Goal: Task Accomplishment & Management: Manage account settings

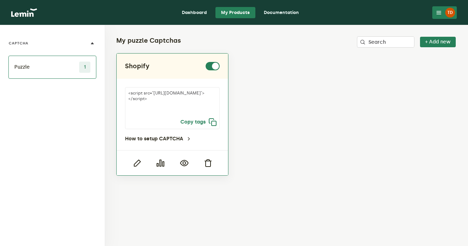
click at [213, 122] on icon "button" at bounding box center [212, 122] width 8 height 8
click at [212, 121] on icon "button" at bounding box center [212, 122] width 8 height 8
drag, startPoint x: 175, startPoint y: 105, endPoint x: 184, endPoint y: 110, distance: 10.0
click at [184, 110] on textarea "<script src="[URL][DOMAIN_NAME]"></script>" at bounding box center [172, 108] width 95 height 42
drag, startPoint x: 184, startPoint y: 110, endPoint x: 168, endPoint y: 104, distance: 16.9
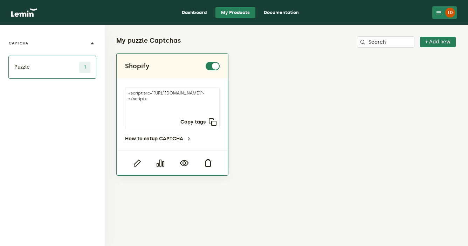
click at [168, 104] on textarea "<script src="[URL][DOMAIN_NAME]"></script>" at bounding box center [172, 108] width 95 height 42
click at [165, 137] on link "How to setup CAPTCHA" at bounding box center [158, 139] width 67 height 6
click at [137, 163] on icon "button" at bounding box center [137, 163] width 8 height 8
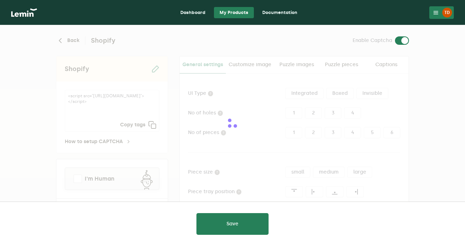
type input "white"
checkbox input "true"
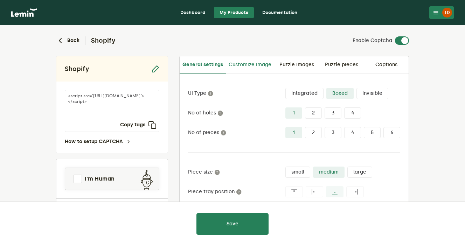
click at [253, 61] on link "Customize image" at bounding box center [250, 64] width 48 height 17
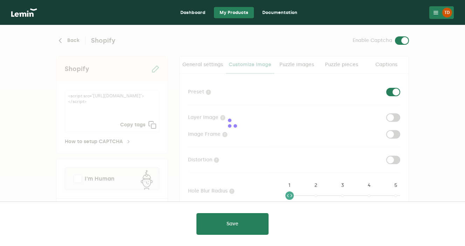
checkbox input "true"
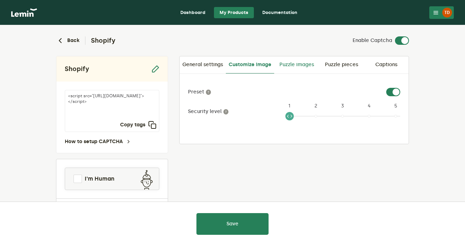
click at [305, 68] on link "Puzzle images" at bounding box center [296, 64] width 45 height 17
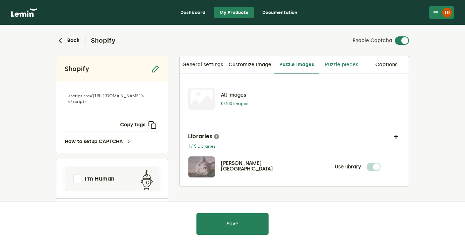
click at [346, 64] on link "Puzzle pieces" at bounding box center [341, 64] width 45 height 17
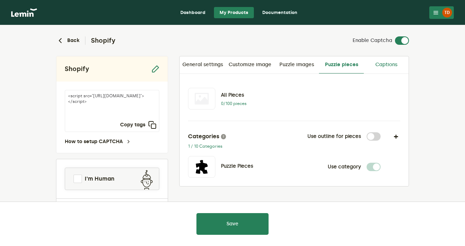
click at [385, 64] on link "Captions" at bounding box center [386, 64] width 45 height 17
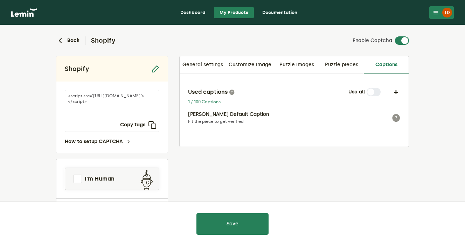
click at [443, 10] on div "TD" at bounding box center [447, 13] width 10 height 10
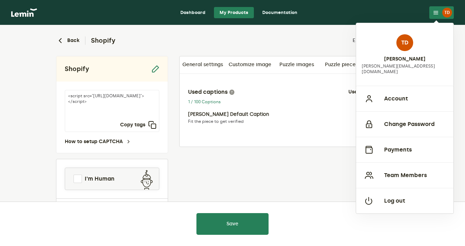
click at [269, 29] on div "Back Shopify Enable Captcha Shopify <script src="[URL][DOMAIN_NAME]"></script> …" at bounding box center [232, 153] width 364 height 257
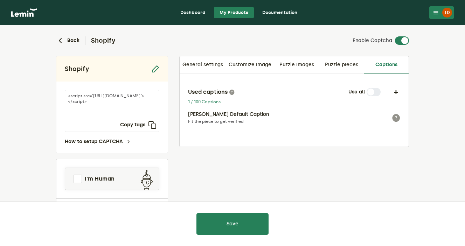
click at [193, 9] on link "Dashboard" at bounding box center [193, 12] width 36 height 11
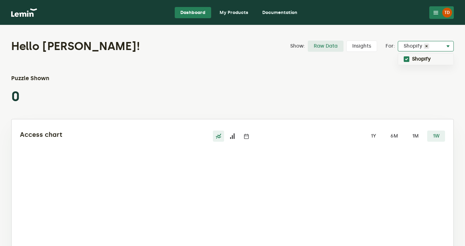
click at [447, 46] on span at bounding box center [448, 46] width 8 height 8
click at [425, 58] on label "Shopify" at bounding box center [421, 59] width 19 height 6
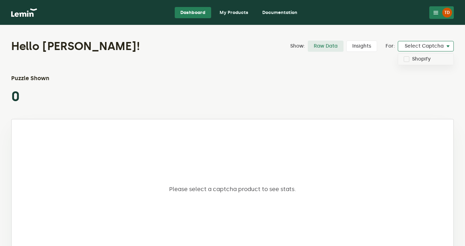
click at [425, 58] on label "Shopify" at bounding box center [421, 59] width 19 height 6
checkbox input "true"
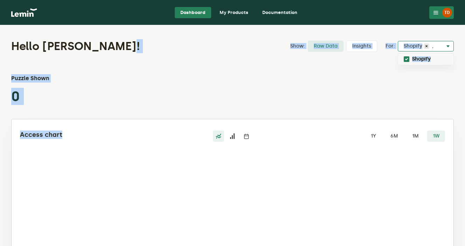
drag, startPoint x: 245, startPoint y: 136, endPoint x: 121, endPoint y: 38, distance: 158.0
click at [121, 38] on div "Hello [PERSON_NAME]! Show: Raw Data Insights For: Select Captcha Shopify × Shop…" at bounding box center [232, 173] width 465 height 296
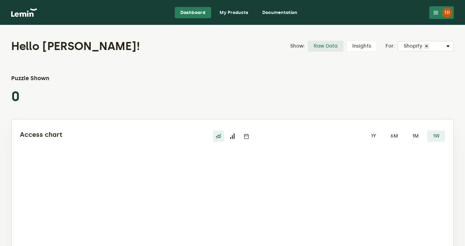
click at [75, 24] on nav "Dashboard My Products Documentation TD TD [PERSON_NAME] [PERSON_NAME][EMAIL_ADD…" at bounding box center [232, 12] width 465 height 25
